Goal: Task Accomplishment & Management: Manage account settings

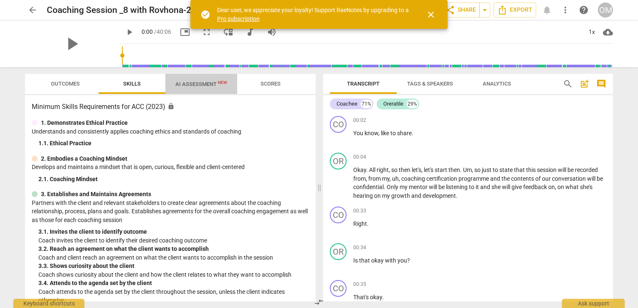
click at [202, 83] on span "AI Assessment New" at bounding box center [201, 84] width 52 height 6
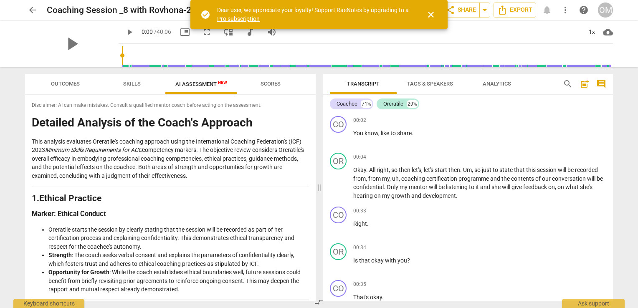
drag, startPoint x: 613, startPoint y: 116, endPoint x: 614, endPoint y: 125, distance: 9.2
click at [614, 125] on div "Transcript Tags & Speakers Analytics search post_add comment Coachee 71% Orerat…" at bounding box center [470, 187] width 300 height 241
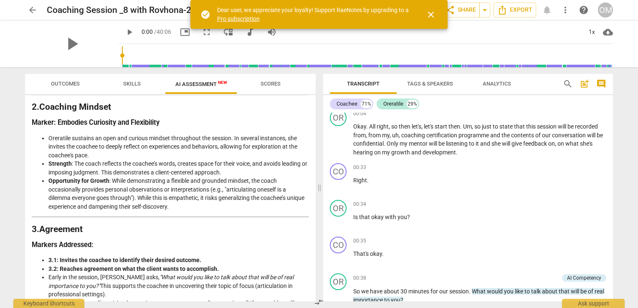
scroll to position [207, 0]
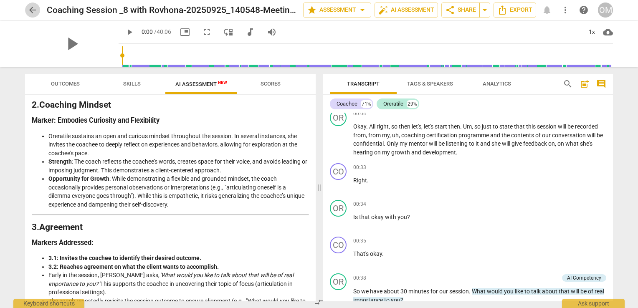
click at [31, 9] on span "arrow_back" at bounding box center [33, 10] width 10 height 10
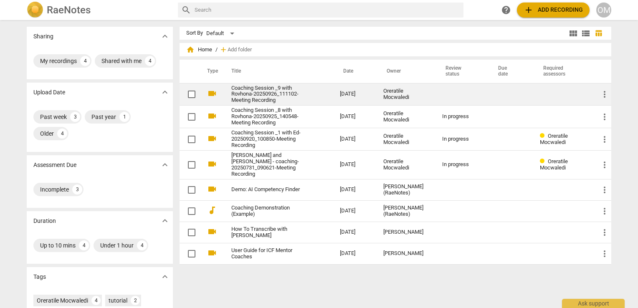
click at [254, 87] on link "Coaching Session _9 with Rovhona-20250926_111102-Meeting Recording" at bounding box center [270, 94] width 79 height 19
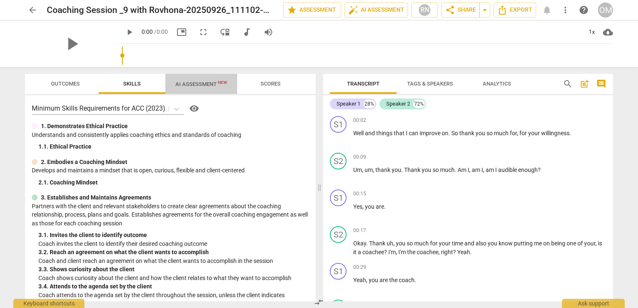
click at [211, 86] on span "AI Assessment New" at bounding box center [201, 84] width 52 height 6
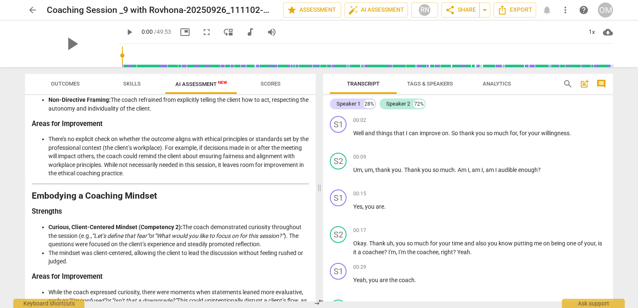
scroll to position [232, 0]
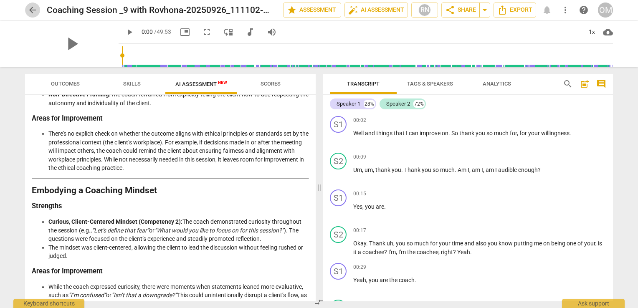
click at [33, 10] on span "arrow_back" at bounding box center [33, 10] width 10 height 10
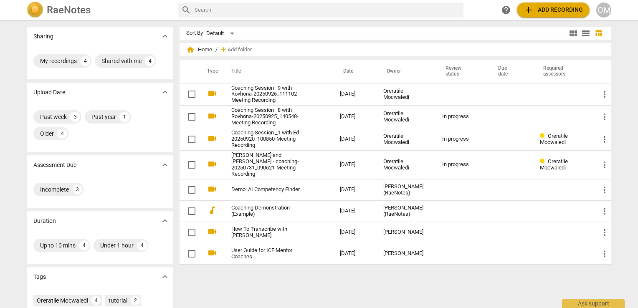
click at [605, 12] on div "OM" at bounding box center [603, 10] width 15 height 15
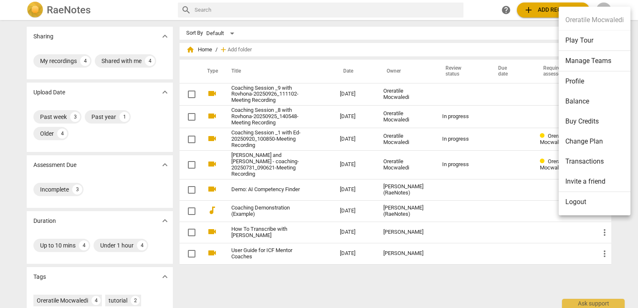
click at [583, 205] on li "Logout" at bounding box center [595, 202] width 72 height 20
